Goal: Task Accomplishment & Management: Manage account settings

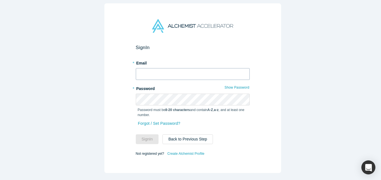
click at [166, 63] on label "* Email" at bounding box center [193, 62] width 114 height 8
click at [163, 71] on input "text" at bounding box center [193, 74] width 114 height 12
type input "i"
type input "[EMAIL_ADDRESS][DOMAIN_NAME]"
click at [136, 134] on button "Sign In" at bounding box center [147, 139] width 23 height 10
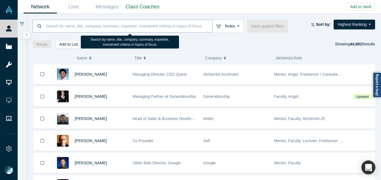
click at [93, 25] on input at bounding box center [128, 25] width 167 height 13
paste input "[PERSON_NAME] [PERSON_NAME]"
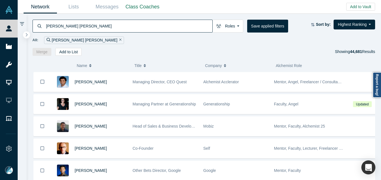
type input "[PERSON_NAME] [PERSON_NAME]"
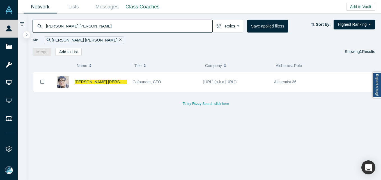
drag, startPoint x: 81, startPoint y: 83, endPoint x: 84, endPoint y: 85, distance: 3.6
click at [81, 83] on span "Arbit Chen" at bounding box center [108, 82] width 66 height 4
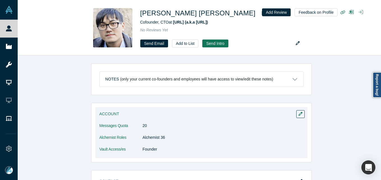
scroll to position [112, 0]
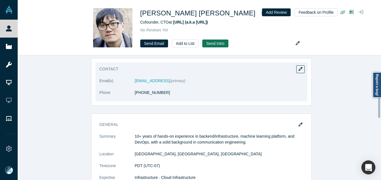
click at [303, 68] on div "Contact Email(s) arbit@arklex.ai (primary) Phone (650) 924-7753" at bounding box center [201, 81] width 212 height 39
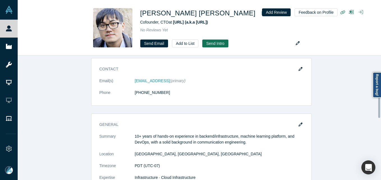
click at [299, 70] on icon "button" at bounding box center [300, 69] width 4 height 4
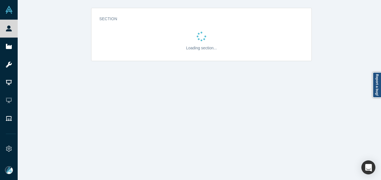
scroll to position [0, 0]
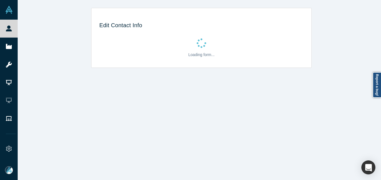
select select "US"
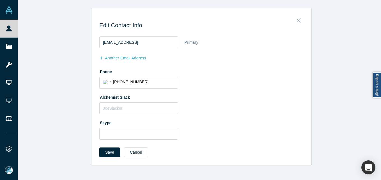
click at [115, 58] on button "another Email Address" at bounding box center [125, 58] width 53 height 10
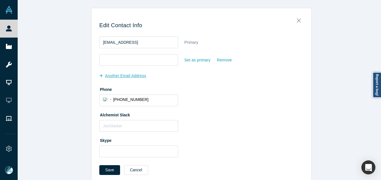
click at [116, 58] on input "email" at bounding box center [138, 60] width 79 height 12
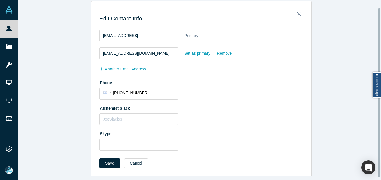
scroll to position [11, 0]
type input "itsarbit@gmail.com"
click at [104, 160] on button "Save" at bounding box center [109, 163] width 21 height 10
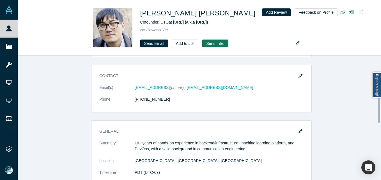
scroll to position [84, 0]
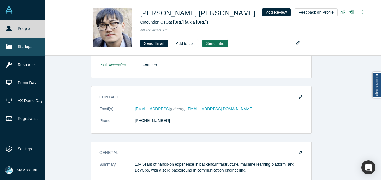
click at [17, 47] on link "Startups" at bounding box center [24, 47] width 49 height 18
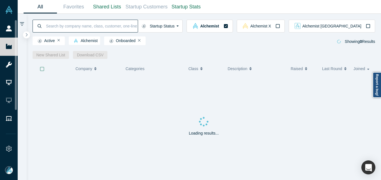
drag, startPoint x: 63, startPoint y: 26, endPoint x: 74, endPoint y: 22, distance: 11.7
click at [63, 26] on input at bounding box center [91, 25] width 92 height 13
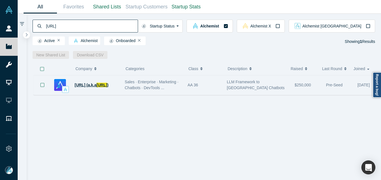
type input "articulate.ai"
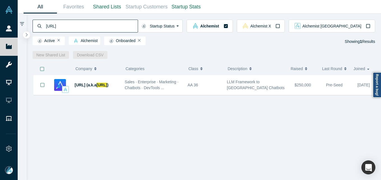
drag, startPoint x: 89, startPoint y: 87, endPoint x: 93, endPoint y: 88, distance: 3.6
click at [89, 87] on span "Arklex.AI (a.k.a" at bounding box center [86, 85] width 22 height 4
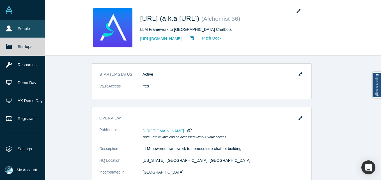
click at [16, 33] on link "People" at bounding box center [24, 29] width 49 height 18
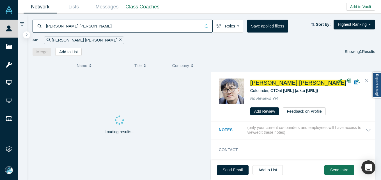
click at [98, 22] on input "Arbit Chen" at bounding box center [122, 25] width 155 height 13
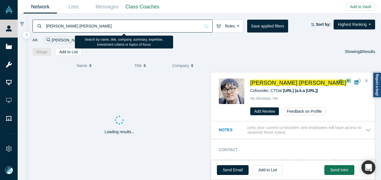
click at [98, 22] on input "Arbit Chen" at bounding box center [122, 25] width 155 height 13
paste input "Riya Fukui"
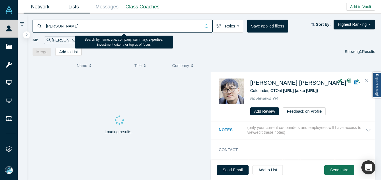
click at [51, 27] on input "Riya Fukui" at bounding box center [122, 25] width 155 height 13
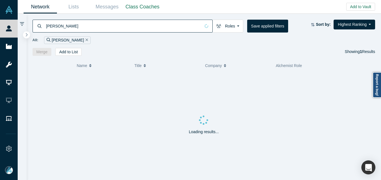
click at [48, 27] on input "Riya Fukui" at bounding box center [122, 25] width 155 height 13
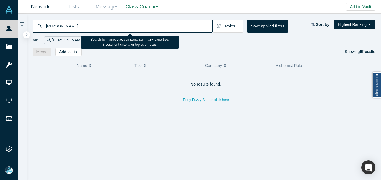
click at [79, 26] on input "Riya Fukui" at bounding box center [128, 25] width 167 height 13
type input "Riya Fukui"
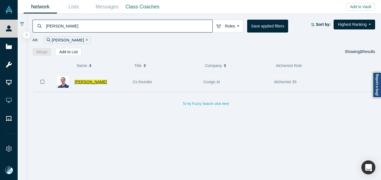
click at [82, 83] on span "Riya Fukui" at bounding box center [91, 82] width 32 height 4
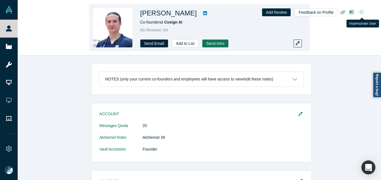
click at [361, 13] on icon "button" at bounding box center [360, 12] width 4 height 4
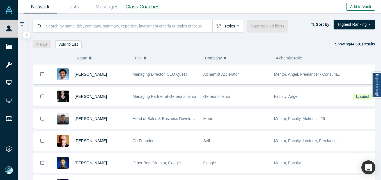
click at [353, 8] on button "Add to Vault" at bounding box center [360, 7] width 29 height 8
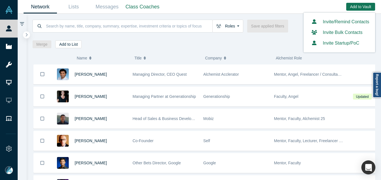
drag, startPoint x: 340, startPoint y: 22, endPoint x: 338, endPoint y: 19, distance: 3.8
click at [340, 21] on link "Invite/Remind Contacts" at bounding box center [339, 21] width 60 height 5
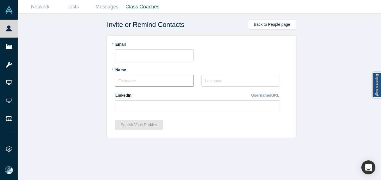
click at [147, 82] on input "text" at bounding box center [154, 81] width 79 height 12
type input "Haoran"
type input "Jiang"
click at [137, 104] on input at bounding box center [197, 106] width 165 height 12
paste input "https://www.linkedin.com/in/haoran-j-883b2973/"
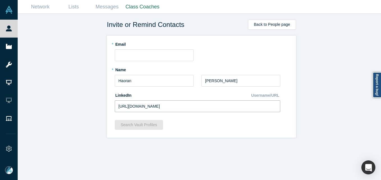
type input "https://www.linkedin.com/in/haoran-j-883b2973/"
click at [68, 97] on div "Invite or Remind Contacts Back to People page * Email * Name Haoran * Last Name…" at bounding box center [201, 99] width 367 height 171
drag, startPoint x: 157, startPoint y: 54, endPoint x: 159, endPoint y: 51, distance: 3.8
click at [157, 54] on input "text" at bounding box center [154, 55] width 79 height 12
paste input "haoran@grix.vc"
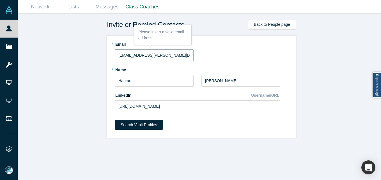
type input "haoran@grix.vc"
click at [131, 130] on div "Search Vault Profiles" at bounding box center [201, 127] width 173 height 14
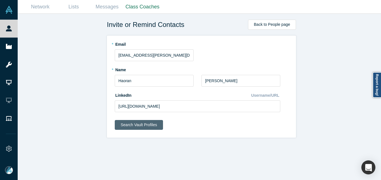
click at [132, 126] on button "Search Vault Profiles" at bounding box center [139, 125] width 48 height 10
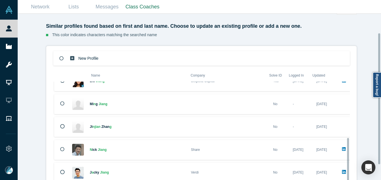
scroll to position [43, 0]
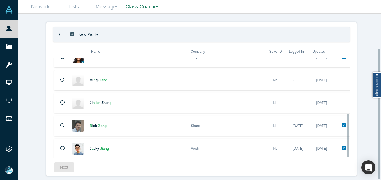
click at [109, 34] on div "New Profile" at bounding box center [91, 35] width 44 height 14
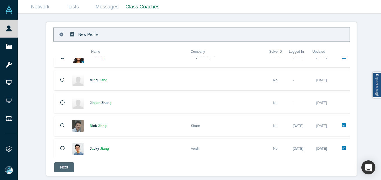
click at [58, 162] on button "Next" at bounding box center [64, 167] width 20 height 10
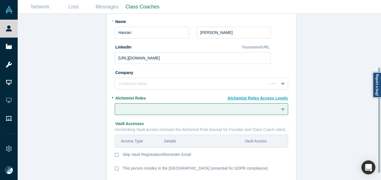
scroll to position [84, 0]
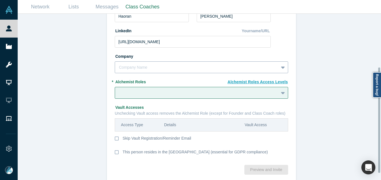
click at [142, 71] on div "Company Name" at bounding box center [197, 67] width 164 height 9
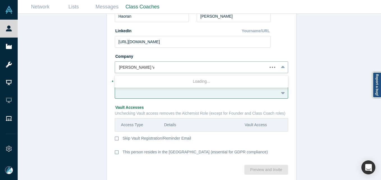
type input "Grix Venture Capital"
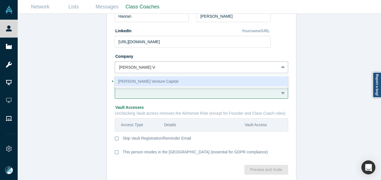
click at [143, 80] on div "Grix Venture Capital" at bounding box center [201, 81] width 173 height 10
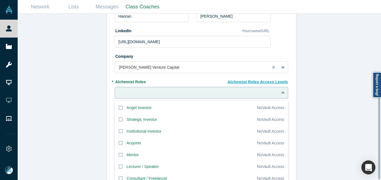
click at [148, 96] on div "20 results available. Use Up and Down to choose options, press Enter to select …" at bounding box center [201, 93] width 173 height 12
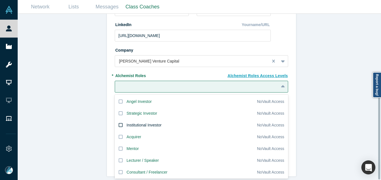
drag, startPoint x: 147, startPoint y: 119, endPoint x: 106, endPoint y: 119, distance: 40.9
click at [147, 122] on div "Institutional Investor" at bounding box center [143, 125] width 35 height 6
click at [0, 0] on input "Institutional Investor" at bounding box center [0, 0] width 0 height 0
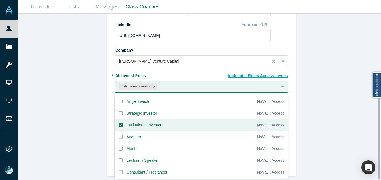
click at [69, 115] on div "Invite or Remind Contacts Back New Profile: Haoran Jiang * Email haoran@grix.vc…" at bounding box center [201, 99] width 367 height 171
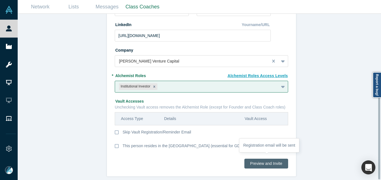
click at [276, 159] on button "Preview and Invite" at bounding box center [266, 164] width 44 height 10
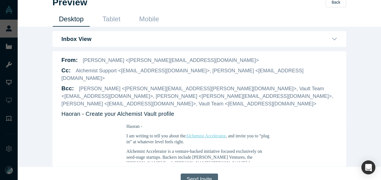
scroll to position [13, 0]
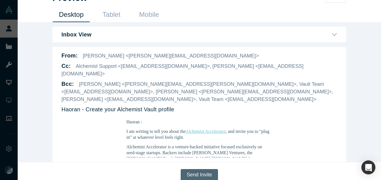
click at [192, 169] on button "Send Invite" at bounding box center [199, 174] width 37 height 11
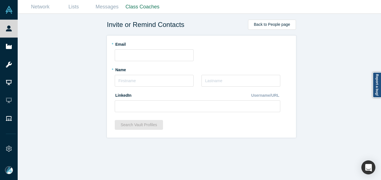
scroll to position [0, 0]
click at [20, 28] on div "Invite or Remind Contacts Back to People page * Email * Name * Last Name Linked…" at bounding box center [201, 99] width 367 height 171
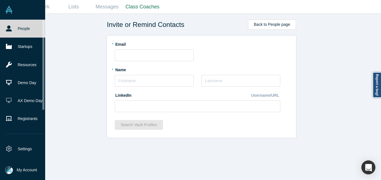
click at [15, 28] on link "People" at bounding box center [24, 29] width 49 height 18
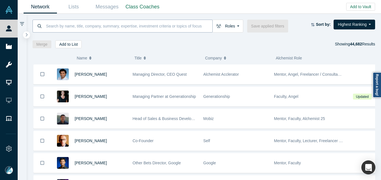
click at [113, 22] on input at bounding box center [128, 25] width 167 height 13
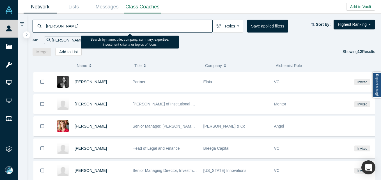
type input "pauline tsai"
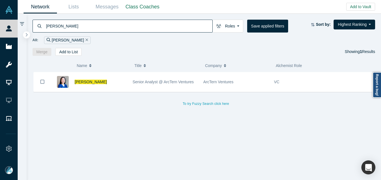
drag, startPoint x: 88, startPoint y: 80, endPoint x: 84, endPoint y: 79, distance: 4.3
click at [87, 80] on span "Pauline Tsai" at bounding box center [91, 82] width 32 height 4
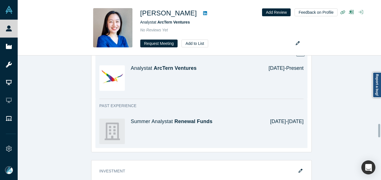
scroll to position [576, 0]
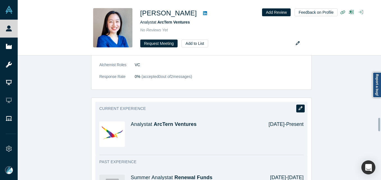
click at [298, 106] on icon "button" at bounding box center [300, 108] width 4 height 4
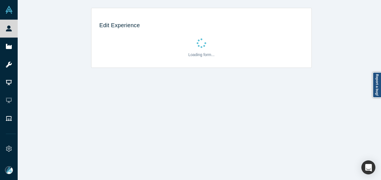
scroll to position [0, 0]
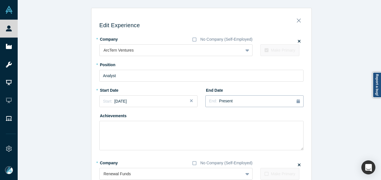
click at [245, 99] on div "End: Present" at bounding box center [254, 101] width 91 height 6
click at [248, 136] on div "Apr" at bounding box center [252, 136] width 18 height 6
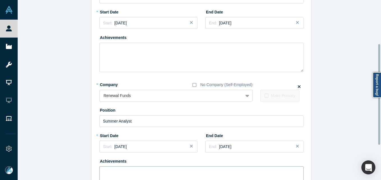
scroll to position [141, 0]
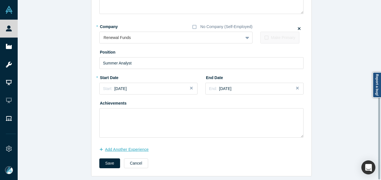
click at [137, 146] on button "Add Another Experience" at bounding box center [126, 150] width 55 height 10
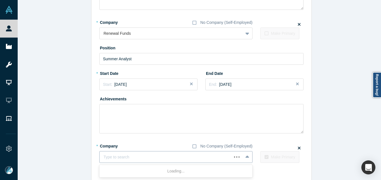
click at [146, 157] on div at bounding box center [165, 157] width 124 height 7
type input "Bosch Ventures"
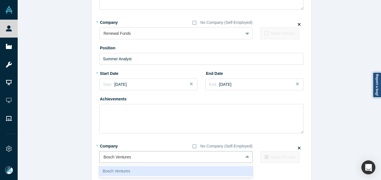
click at [119, 170] on div "Bosch Ventures" at bounding box center [175, 171] width 153 height 10
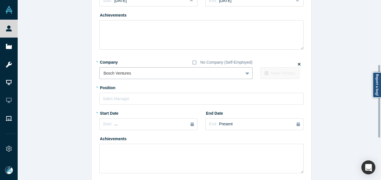
scroll to position [253, 0]
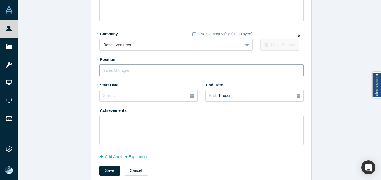
click at [121, 73] on input "text" at bounding box center [201, 71] width 204 height 12
type input "Investment Director"
click at [147, 91] on button "Start: ..." at bounding box center [148, 96] width 98 height 12
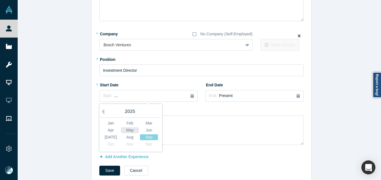
click at [129, 130] on div "May" at bounding box center [130, 130] width 18 height 6
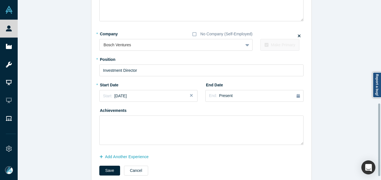
scroll to position [264, 0]
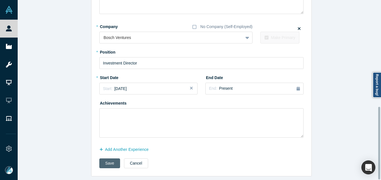
click at [105, 158] on button "Save" at bounding box center [109, 163] width 21 height 10
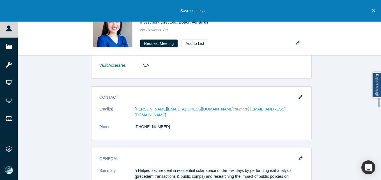
scroll to position [365, 0]
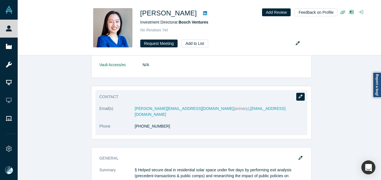
click at [300, 100] on button "button" at bounding box center [300, 97] width 8 height 8
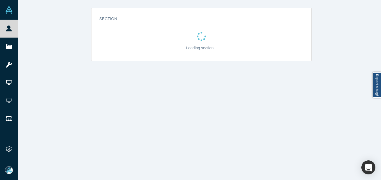
scroll to position [0, 0]
select select "CA"
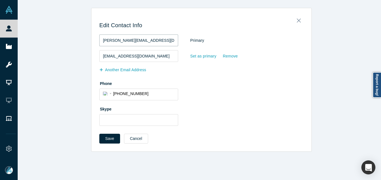
drag, startPoint x: 149, startPoint y: 38, endPoint x: 96, endPoint y: 38, distance: 53.3
click at [96, 38] on div "Edit Contact Info pauline@arcternventures.com Primary ptsai100@gmail.com Set as…" at bounding box center [201, 81] width 220 height 139
paste input "Pauline.Tsai@us.bosch"
click at [103, 41] on input "Pauline.Tsai@us.bosch.com" at bounding box center [138, 40] width 79 height 12
click at [151, 42] on input "Pauline.Tsai@us.bosch.com" at bounding box center [138, 40] width 79 height 12
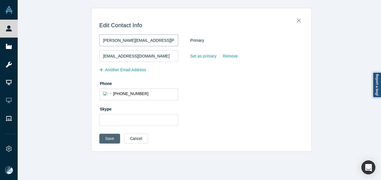
type input "Pauline.Tsai@us.bosch.com"
click at [107, 139] on button "Save" at bounding box center [109, 139] width 21 height 10
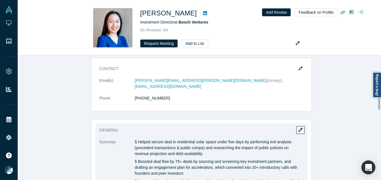
scroll to position [365, 0]
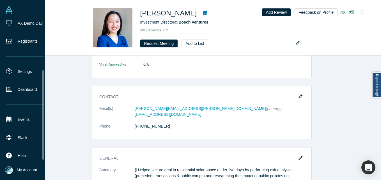
click at [8, 171] on img at bounding box center [9, 170] width 8 height 8
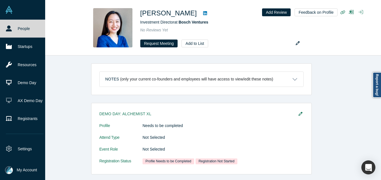
click at [14, 169] on button "My Account" at bounding box center [21, 170] width 32 height 8
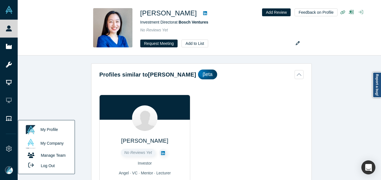
click at [77, 88] on div "Profiles similar to Pauline Tsai βeta Philipp Flesch No Reviews Yet Investor An…" at bounding box center [201, 120] width 367 height 129
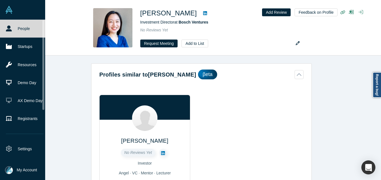
click at [9, 28] on icon at bounding box center [9, 29] width 6 height 6
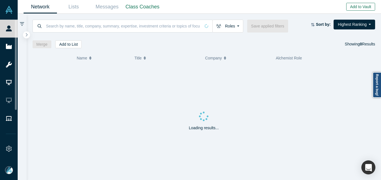
click at [357, 4] on button "Add to Vault" at bounding box center [360, 7] width 29 height 8
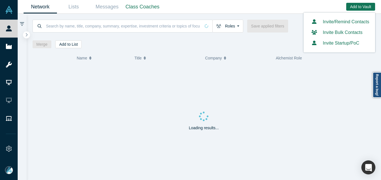
click at [331, 21] on link "Invite/Remind Contacts" at bounding box center [339, 21] width 60 height 5
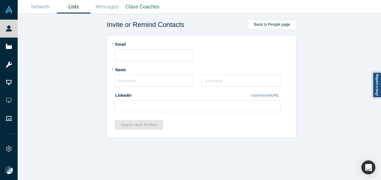
click at [76, 8] on link "Lists" at bounding box center [73, 6] width 33 height 13
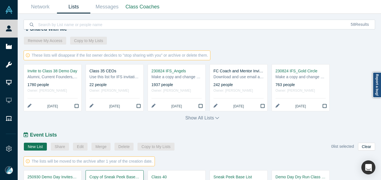
scroll to position [271, 0]
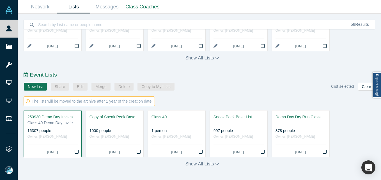
click at [48, 121] on div "Class 40 Demo Day Invitees List" at bounding box center [52, 123] width 50 height 6
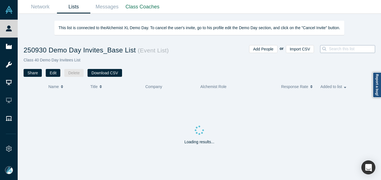
click at [333, 49] on input at bounding box center [353, 48] width 50 height 7
click at [318, 51] on input "Renny McPherson" at bounding box center [337, 48] width 50 height 7
click at [350, 49] on input "Renny McPherson" at bounding box center [337, 48] width 50 height 7
type input "Renny McPherson"
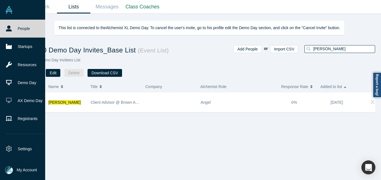
click at [25, 26] on link "People" at bounding box center [24, 29] width 49 height 18
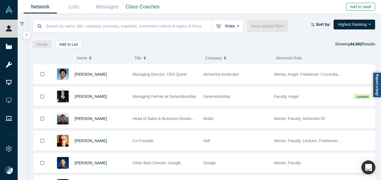
click at [361, 7] on button "Add to Vault" at bounding box center [360, 7] width 29 height 8
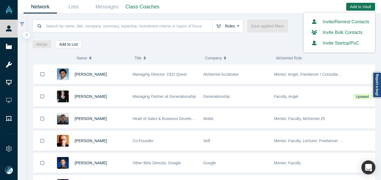
click at [333, 20] on link "Invite/Remind Contacts" at bounding box center [339, 21] width 60 height 5
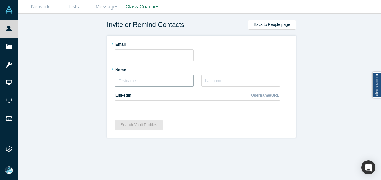
drag, startPoint x: 136, startPoint y: 81, endPoint x: 129, endPoint y: 84, distance: 7.9
click at [136, 81] on input "text" at bounding box center [154, 81] width 79 height 12
type input "Grant"
type input "Schmidt"
click at [146, 48] on div "* Email" at bounding box center [201, 51] width 173 height 22
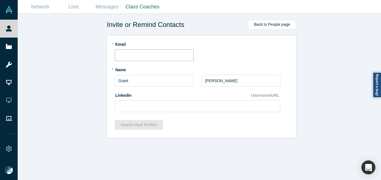
click at [139, 54] on input "text" at bounding box center [154, 55] width 79 height 12
paste input "grant@wearefirstin.com"
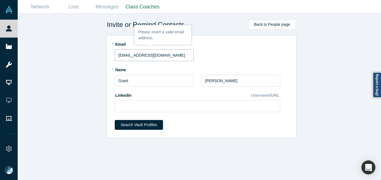
type input "grant@wearefirstin.com"
drag, startPoint x: 95, startPoint y: 63, endPoint x: 119, endPoint y: 59, distance: 24.9
click at [95, 63] on div "Invite or Remind Contacts Back to People page * Email grant@wearefirstin.com * …" at bounding box center [201, 99] width 367 height 171
click at [118, 54] on input "grant@wearefirstin.com" at bounding box center [154, 55] width 79 height 12
click at [132, 125] on button "Search Vault Profiles" at bounding box center [139, 125] width 48 height 10
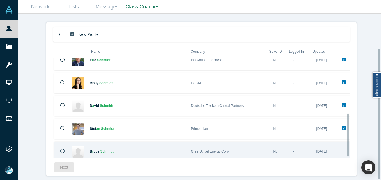
scroll to position [130, 0]
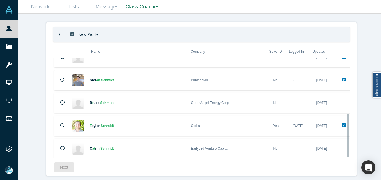
drag, startPoint x: 142, startPoint y: 22, endPoint x: 140, endPoint y: 24, distance: 3.1
click at [142, 26] on div "New Profile Name Company Solve ID Logged In Updated S t u S c h m i d t Market-…" at bounding box center [201, 92] width 296 height 132
click at [107, 29] on div "New Profile" at bounding box center [91, 35] width 44 height 14
click at [61, 166] on button "Next" at bounding box center [64, 167] width 20 height 10
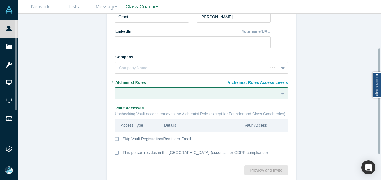
scroll to position [95, 0]
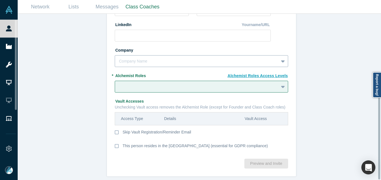
click at [132, 58] on div at bounding box center [197, 61] width 156 height 7
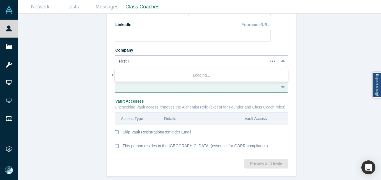
type input "First In"
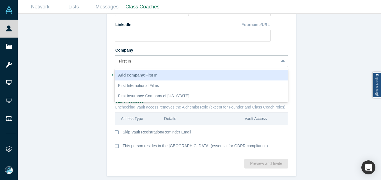
click at [156, 73] on div "Add company: First In" at bounding box center [201, 75] width 173 height 10
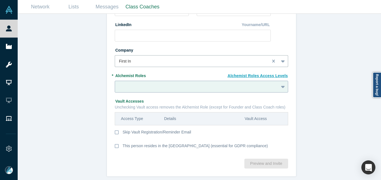
click at [119, 85] on input "text" at bounding box center [119, 87] width 1 height 6
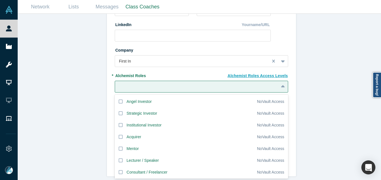
drag, startPoint x: 123, startPoint y: 119, endPoint x: 77, endPoint y: 105, distance: 48.6
click at [123, 120] on label "Institutional Investor" at bounding box center [186, 125] width 142 height 12
click at [0, 0] on input "Institutional Investor" at bounding box center [0, 0] width 0 height 0
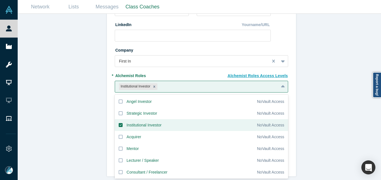
click at [58, 100] on div "Invite or Remind Contacts Back New Profile: Grant Schmidt * Email grant@wearefi…" at bounding box center [201, 99] width 367 height 171
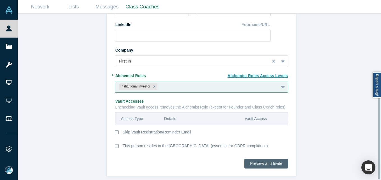
click at [263, 159] on button "Preview and Invite" at bounding box center [266, 164] width 44 height 10
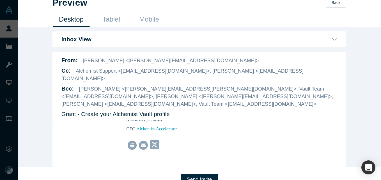
scroll to position [13, 0]
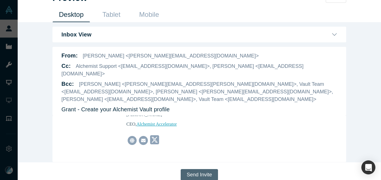
click at [200, 169] on button "Send Invite" at bounding box center [199, 174] width 37 height 11
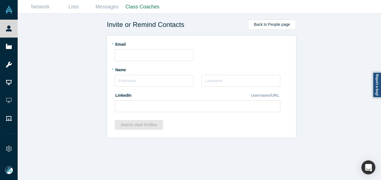
scroll to position [0, 0]
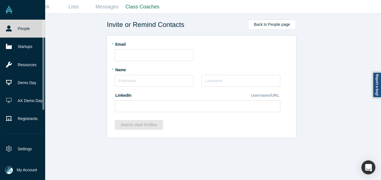
click at [6, 26] on icon at bounding box center [9, 29] width 6 height 6
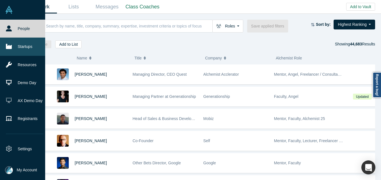
click at [12, 50] on link "Startups" at bounding box center [24, 47] width 49 height 18
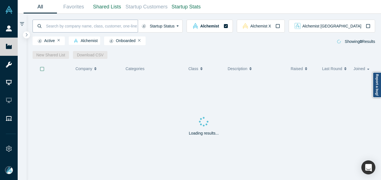
click at [102, 23] on input at bounding box center [91, 25] width 92 height 13
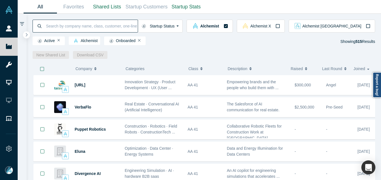
click at [89, 27] on input at bounding box center [91, 25] width 92 height 13
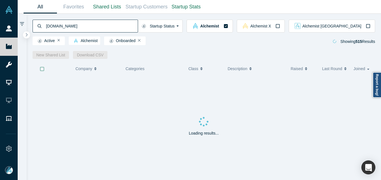
type input "network.app"
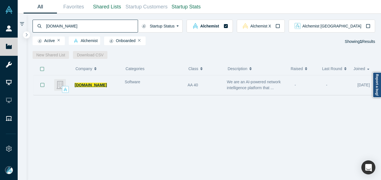
click at [94, 84] on span "Network.app" at bounding box center [91, 85] width 32 height 4
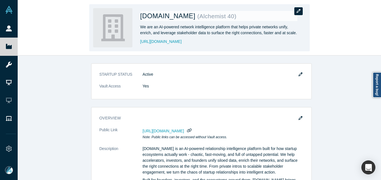
click at [299, 11] on icon "button" at bounding box center [298, 11] width 4 height 4
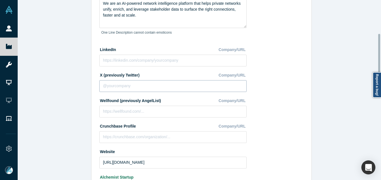
scroll to position [28, 0]
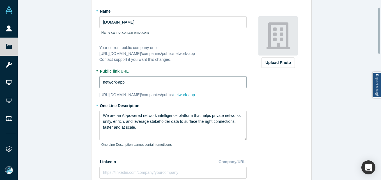
drag, startPoint x: 131, startPoint y: 83, endPoint x: 70, endPoint y: 84, distance: 60.6
click at [70, 84] on div "Edit Company Profile * Name Network.app Name cannot contain emoticons Your curr…" at bounding box center [201, 92] width 367 height 184
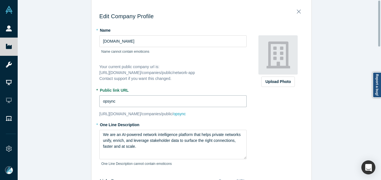
scroll to position [0, 0]
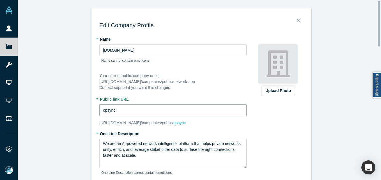
type input "opsync"
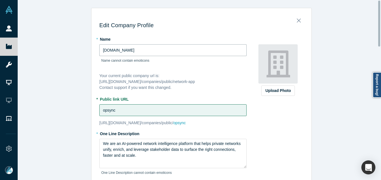
drag, startPoint x: 94, startPoint y: 51, endPoint x: 58, endPoint y: 51, distance: 35.9
click at [58, 51] on div "Edit Company Profile * Name Network.app Name cannot contain emoticons Your curr…" at bounding box center [201, 92] width 367 height 184
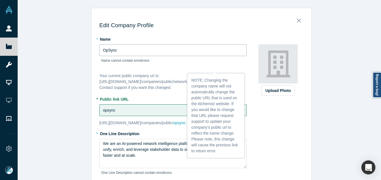
type input "OpSync"
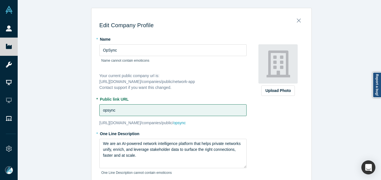
click at [61, 48] on div "Edit Company Profile * Name OpSync Name cannot contain emoticons Your current p…" at bounding box center [201, 92] width 367 height 184
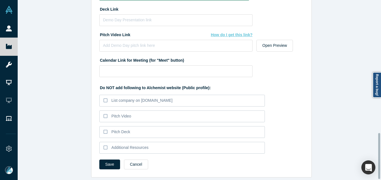
scroll to position [521, 0]
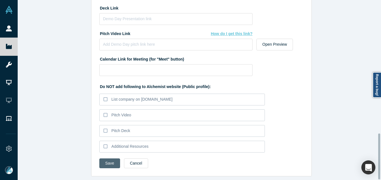
click at [102, 160] on button "Save" at bounding box center [109, 163] width 21 height 10
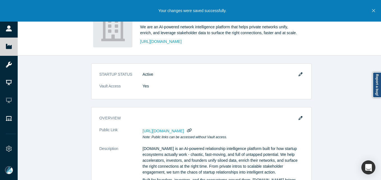
click at [376, 8] on button "Close" at bounding box center [373, 11] width 7 height 22
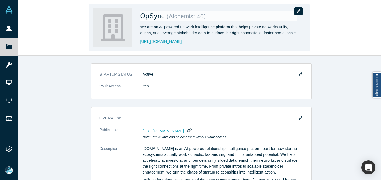
click at [296, 11] on icon "button" at bounding box center [298, 11] width 4 height 4
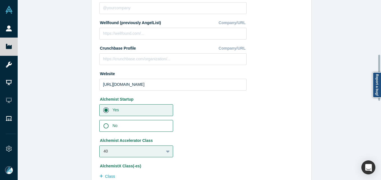
scroll to position [224, 0]
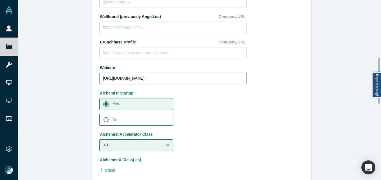
drag, startPoint x: 154, startPoint y: 75, endPoint x: 75, endPoint y: 79, distance: 79.7
click at [75, 79] on div "Edit Company Profile * Name OpSync Name cannot contain emoticons Your current p…" at bounding box center [201, 92] width 367 height 184
paste input "://opsynchealth.com"
type input "http://opsynchealth.com"
click at [39, 68] on div "Edit Company Profile * Name OpSync Name cannot contain emoticons Your current p…" at bounding box center [201, 92] width 367 height 184
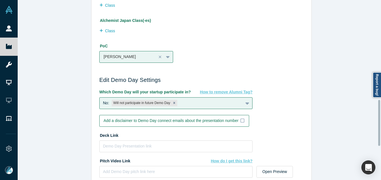
scroll to position [521, 0]
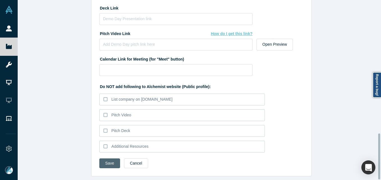
click at [103, 159] on button "Save" at bounding box center [109, 163] width 21 height 10
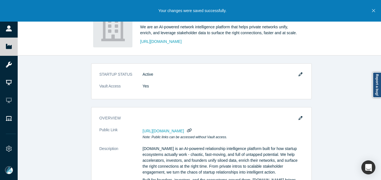
click at [374, 9] on icon "Close" at bounding box center [373, 10] width 3 height 5
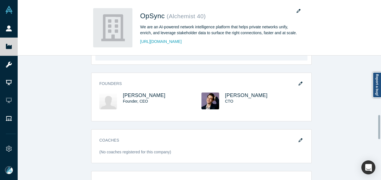
scroll to position [309, 0]
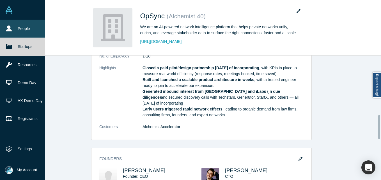
click at [13, 26] on link "People" at bounding box center [24, 29] width 49 height 18
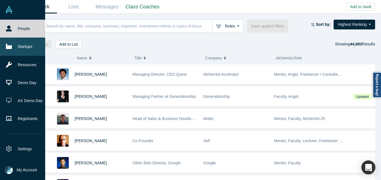
click at [10, 47] on icon at bounding box center [9, 46] width 6 height 5
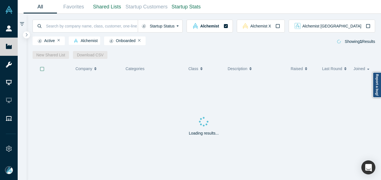
click at [75, 34] on div "Active Alchemist Onboarded Showing 1 Results" at bounding box center [204, 40] width 343 height 15
click at [78, 27] on input at bounding box center [91, 25] width 92 height 13
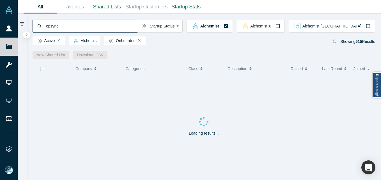
type input "opsync"
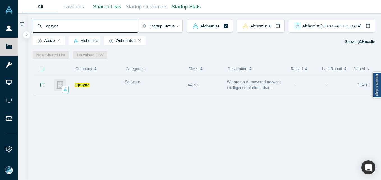
click at [88, 87] on span "OpSync" at bounding box center [82, 85] width 15 height 4
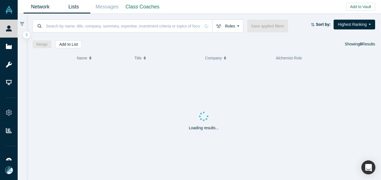
click at [75, 9] on link "Lists" at bounding box center [73, 6] width 33 height 13
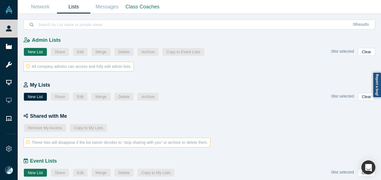
scroll to position [25, 0]
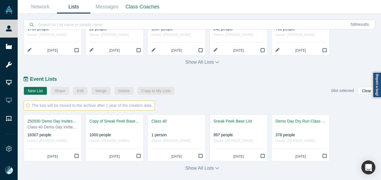
scroll to position [271, 0]
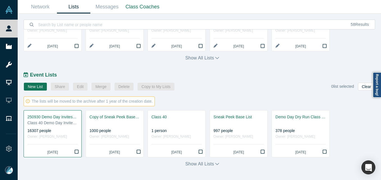
click at [52, 119] on div "250930 Demo Day Invites_Base List" at bounding box center [52, 117] width 50 height 6
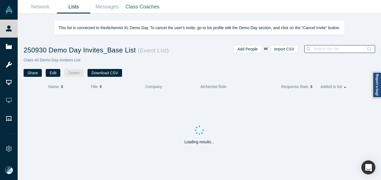
click at [337, 50] on input at bounding box center [337, 48] width 50 height 7
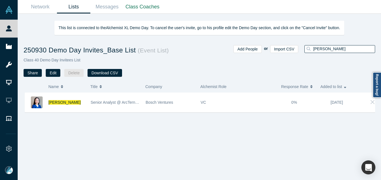
type input "pauline tsai"
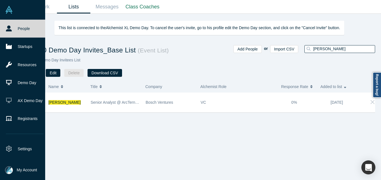
click at [4, 26] on link "People" at bounding box center [24, 29] width 49 height 18
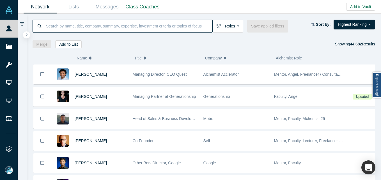
click at [66, 27] on input at bounding box center [128, 25] width 167 height 13
paste input "Renny McPherson"
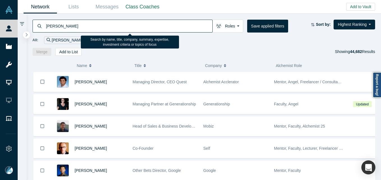
click at [49, 26] on input "Renny McPherson" at bounding box center [128, 25] width 167 height 13
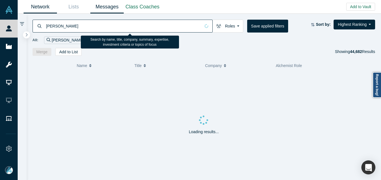
type input "Renny McPherson"
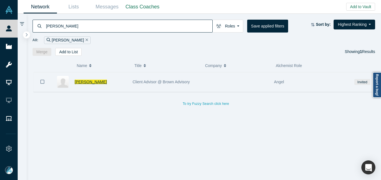
click at [90, 80] on span "Renny McPherson" at bounding box center [91, 82] width 32 height 4
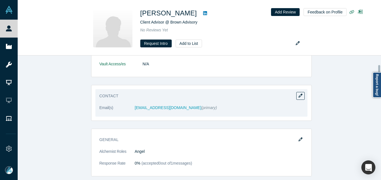
scroll to position [168, 0]
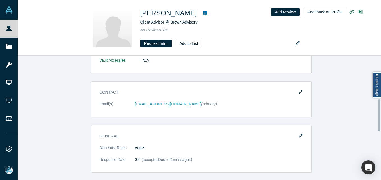
click at [301, 91] on button "button" at bounding box center [300, 92] width 8 height 8
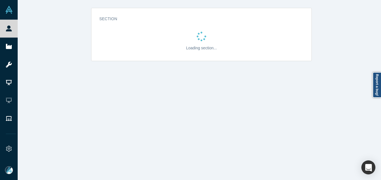
scroll to position [0, 0]
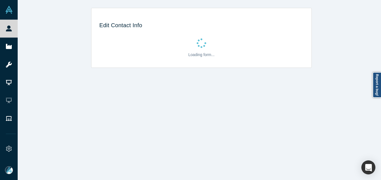
select select "US"
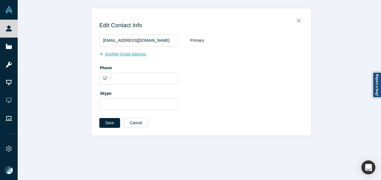
click at [126, 57] on button "Another Email Address" at bounding box center [125, 54] width 53 height 10
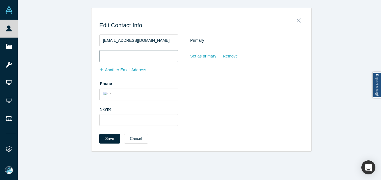
click at [128, 59] on input "email" at bounding box center [138, 56] width 79 height 12
paste input "renny@wearefirstin.com"
click at [103, 59] on input "renny@wearefirstin.com" at bounding box center [138, 56] width 79 height 12
type input "renny@wearefirstin.com"
click at [103, 142] on button "Save" at bounding box center [109, 139] width 21 height 10
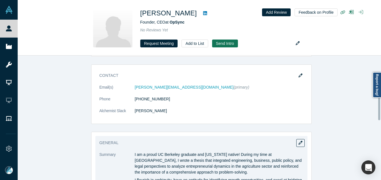
scroll to position [84, 0]
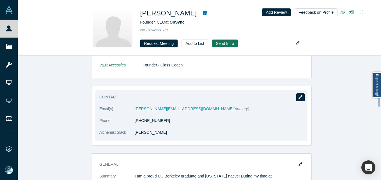
click at [297, 95] on button "button" at bounding box center [300, 97] width 8 height 8
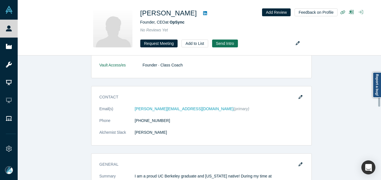
scroll to position [0, 0]
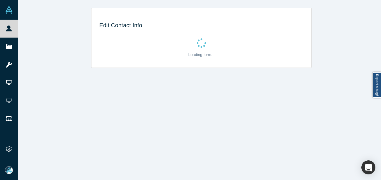
select select "US"
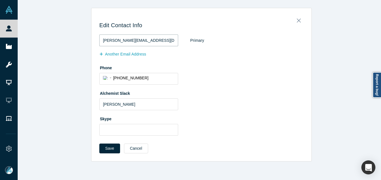
drag, startPoint x: 135, startPoint y: 38, endPoint x: 68, endPoint y: 37, distance: 66.5
click at [68, 37] on div "Edit Contact Info [PERSON_NAME][EMAIL_ADDRESS][DOMAIN_NAME] Primary Another Ema…" at bounding box center [201, 85] width 367 height 154
paste input "[PERSON_NAME][EMAIL_ADDRESS][DOMAIN_NAME]"
click at [102, 148] on button "Save" at bounding box center [109, 149] width 21 height 10
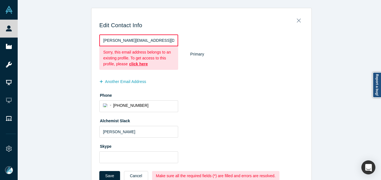
drag, startPoint x: 151, startPoint y: 39, endPoint x: 64, endPoint y: 40, distance: 87.0
click at [64, 40] on div "Edit Contact Info [PERSON_NAME][EMAIL_ADDRESS][DOMAIN_NAME] Sorry, this email a…" at bounding box center [201, 98] width 367 height 181
paste input "[PERSON_NAME]"
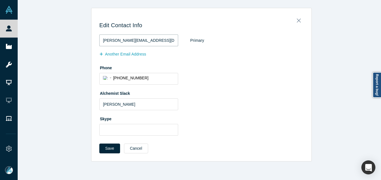
type input "[PERSON_NAME][EMAIL_ADDRESS][DOMAIN_NAME]"
click at [65, 84] on div "Edit Contact Info [PERSON_NAME][EMAIL_ADDRESS][DOMAIN_NAME] Primary Another Ema…" at bounding box center [201, 85] width 367 height 154
drag, startPoint x: 102, startPoint y: 150, endPoint x: 98, endPoint y: 150, distance: 3.1
click at [101, 150] on button "Save" at bounding box center [109, 149] width 21 height 10
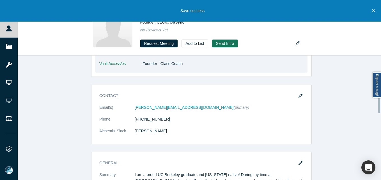
scroll to position [84, 0]
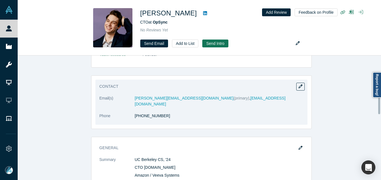
scroll to position [112, 0]
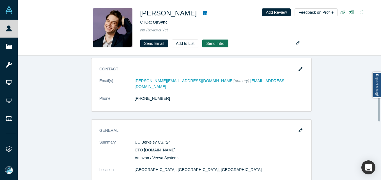
click at [296, 68] on button "button" at bounding box center [300, 69] width 8 height 8
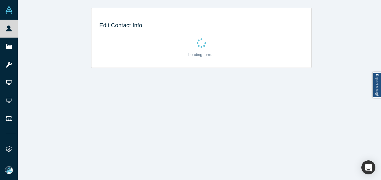
select select "US"
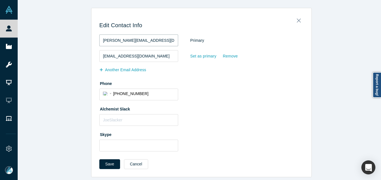
drag, startPoint x: 168, startPoint y: 43, endPoint x: 79, endPoint y: 42, distance: 89.2
click at [79, 42] on div "Edit Contact Info logan@network.app Primary logandickey1@gmail.com Set as prima…" at bounding box center [201, 92] width 367 height 169
paste input "opsynchealth.com"
type input "logan@opsynchealth.com"
click at [107, 165] on button "Save" at bounding box center [109, 164] width 21 height 10
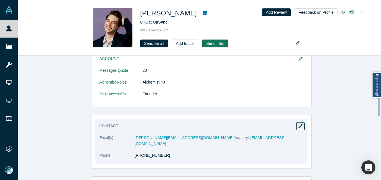
scroll to position [112, 0]
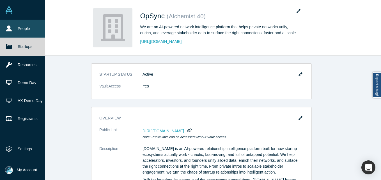
click at [13, 25] on link "People" at bounding box center [24, 29] width 49 height 18
